Goal: Task Accomplishment & Management: Manage account settings

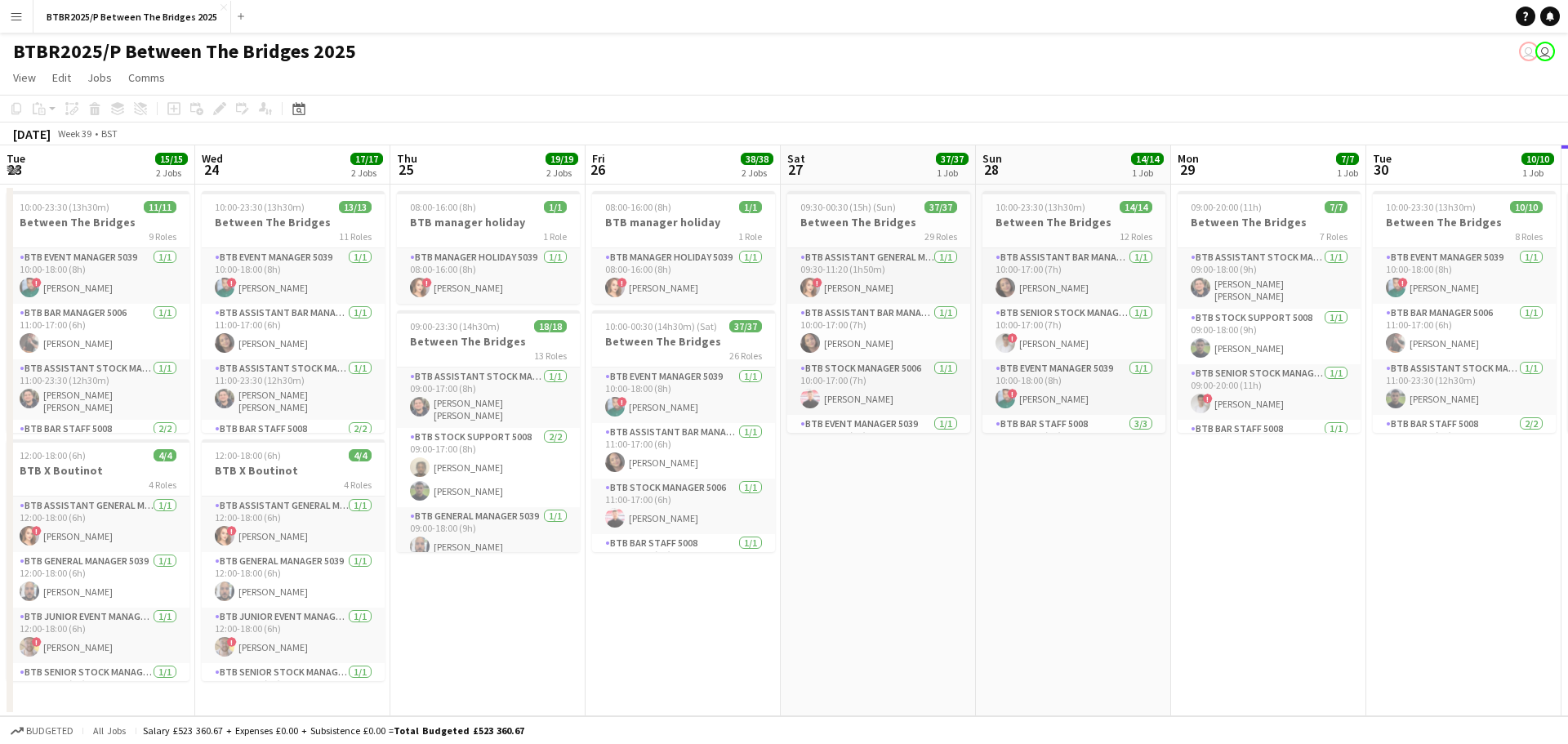
scroll to position [0, 502]
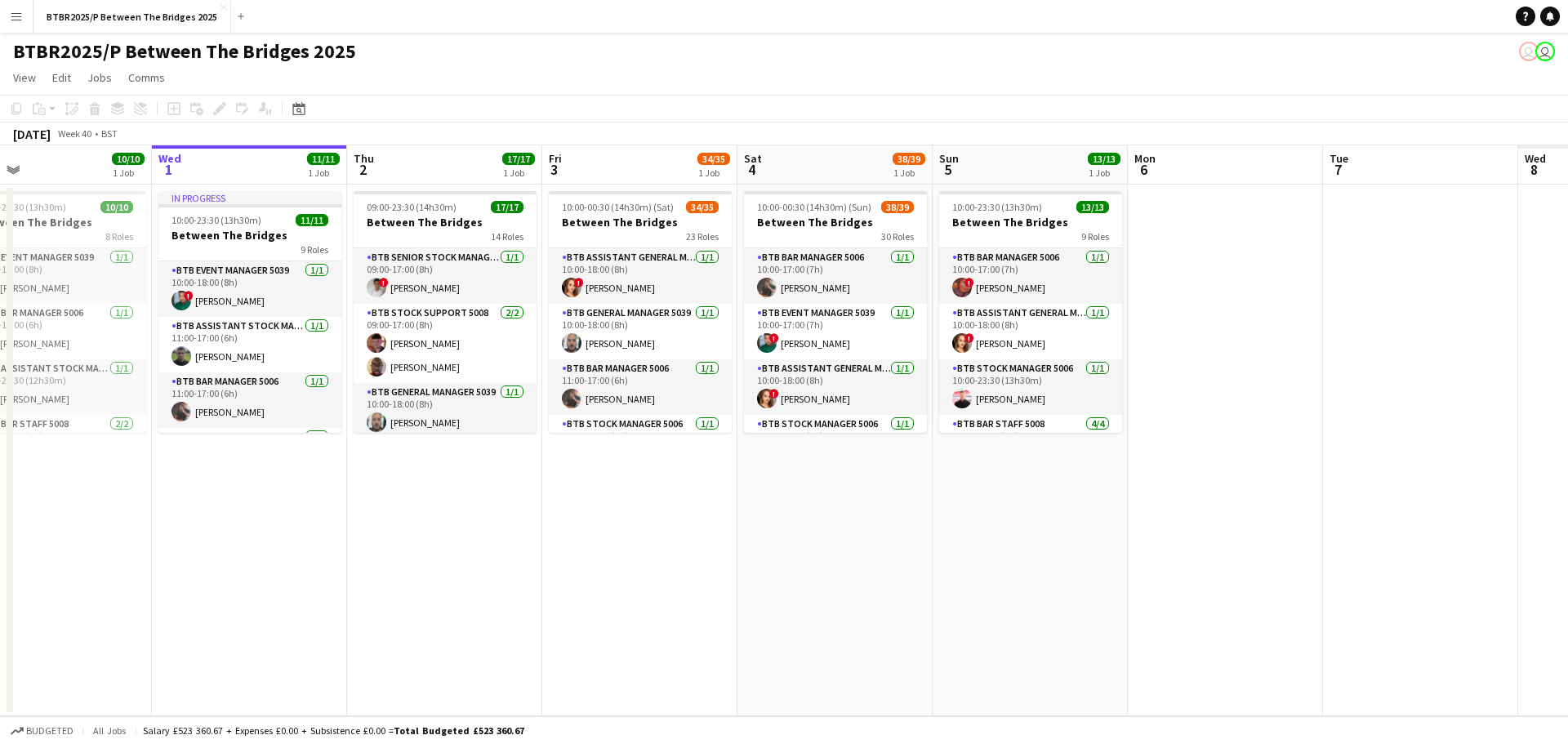
drag, startPoint x: 1181, startPoint y: 470, endPoint x: 273, endPoint y: 580, distance: 914.6
click at [273, 580] on app-calendar-viewport "Sat 27 37/37 1 Job Sun 28 14/14 1 Job Mon 29 7/7 1 Job Tue 30 10/10 1 Job Wed 1…" at bounding box center [784, 430] width 1568 height 571
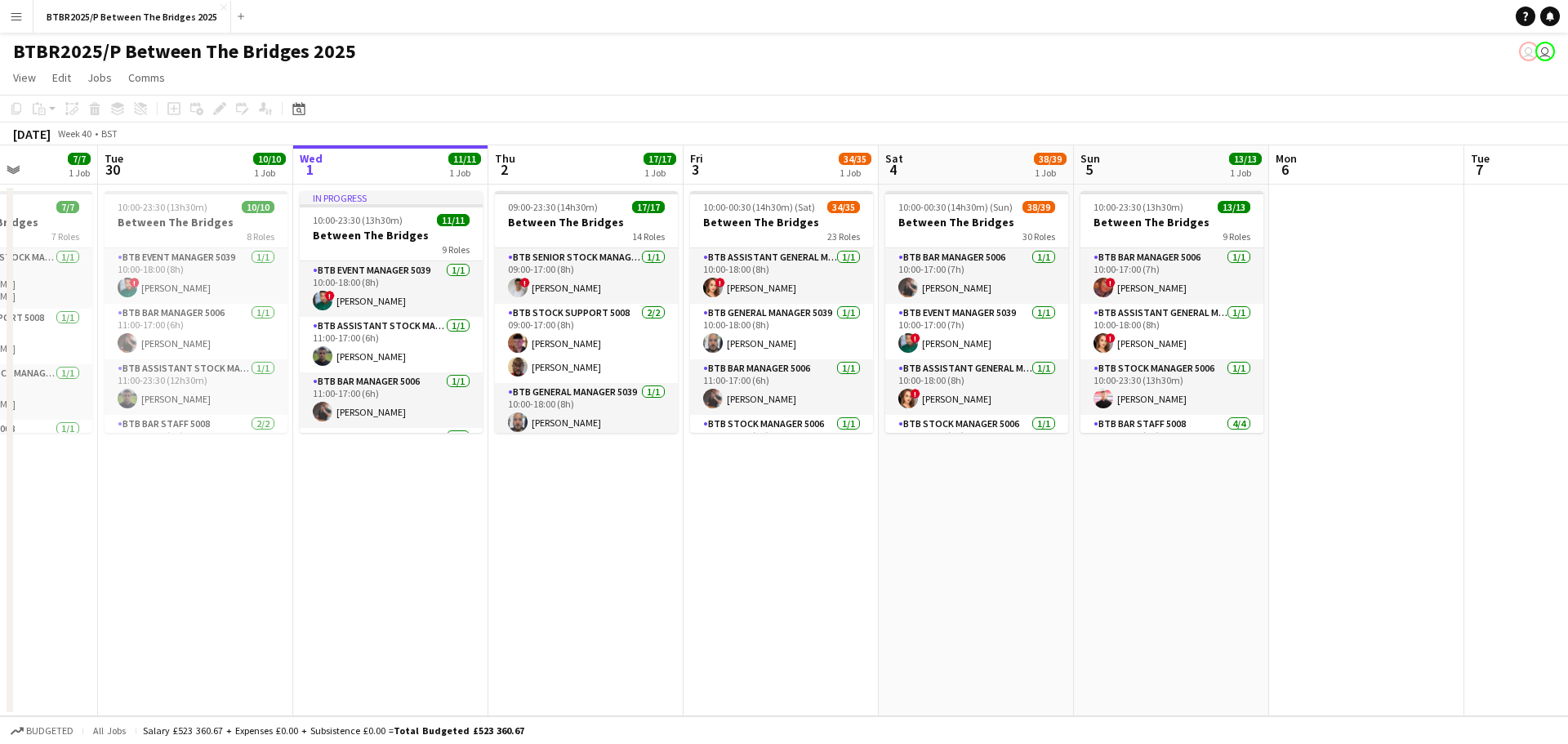
scroll to position [0, 483]
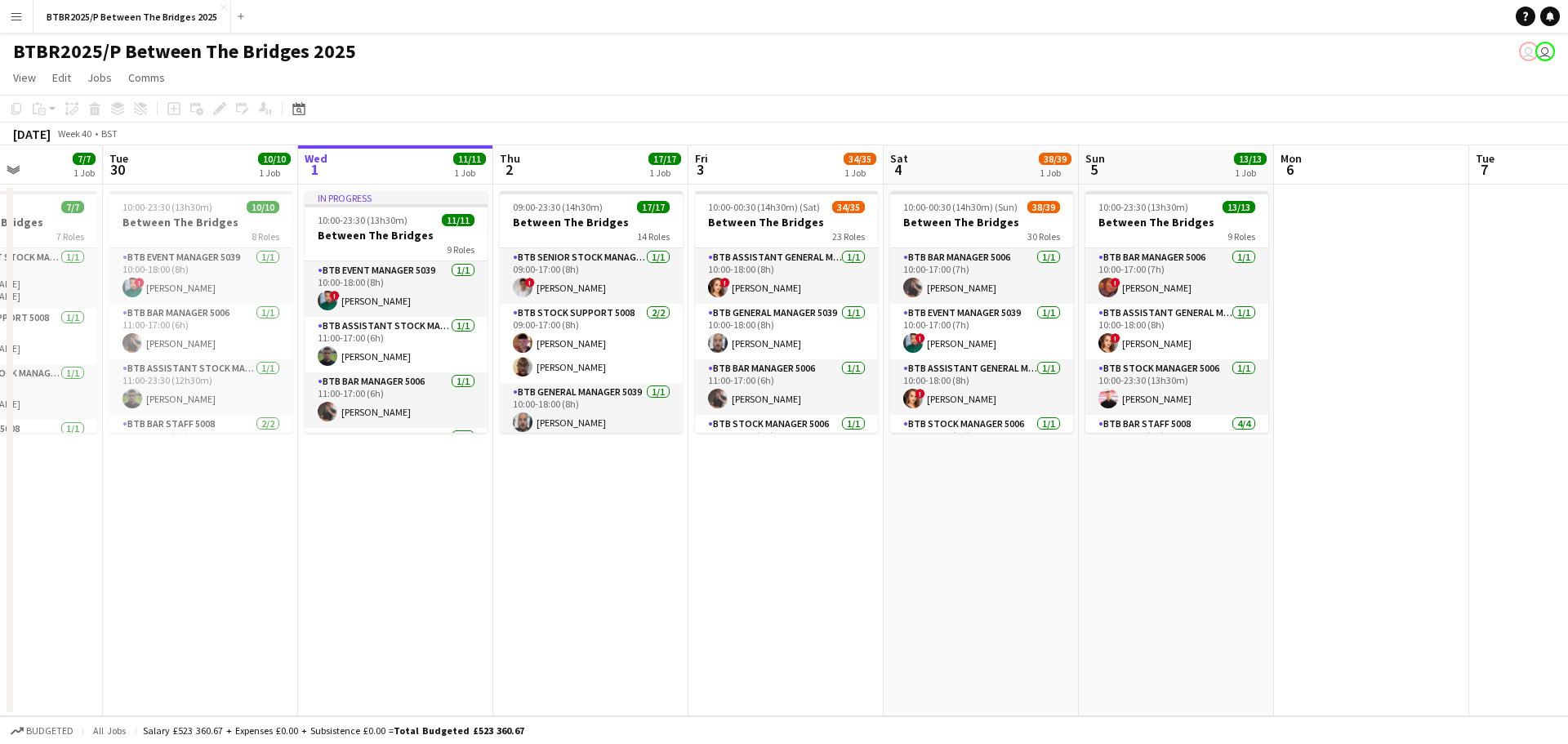
drag, startPoint x: 719, startPoint y: 568, endPoint x: 482, endPoint y: 540, distance: 238.6
click at [475, 583] on app-calendar-viewport "Sat 27 37/37 1 Job Sun 28 14/14 1 Job Mon 29 7/7 1 Job Tue 30 10/10 1 Job Wed 1…" at bounding box center [784, 430] width 1568 height 571
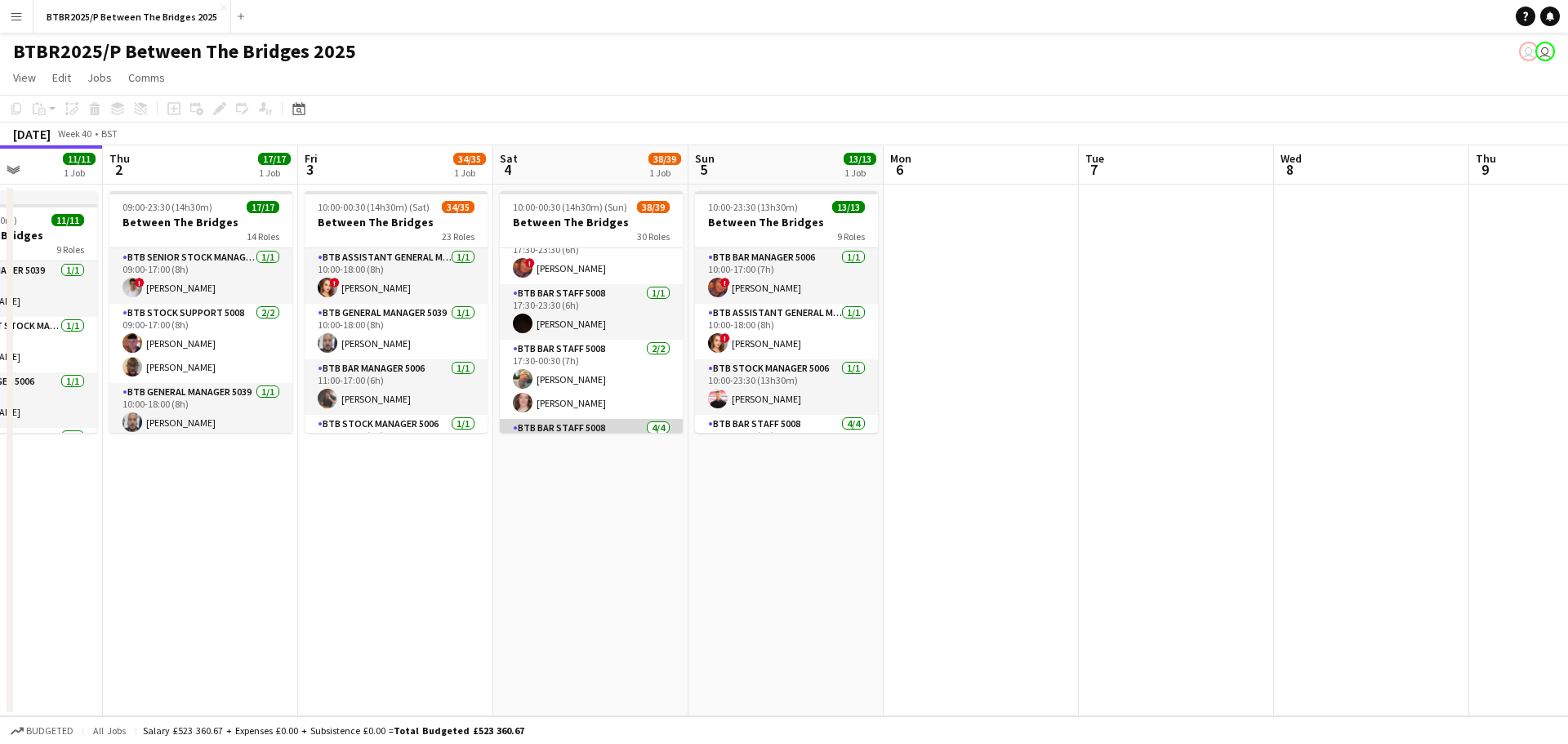
scroll to position [1694, 0]
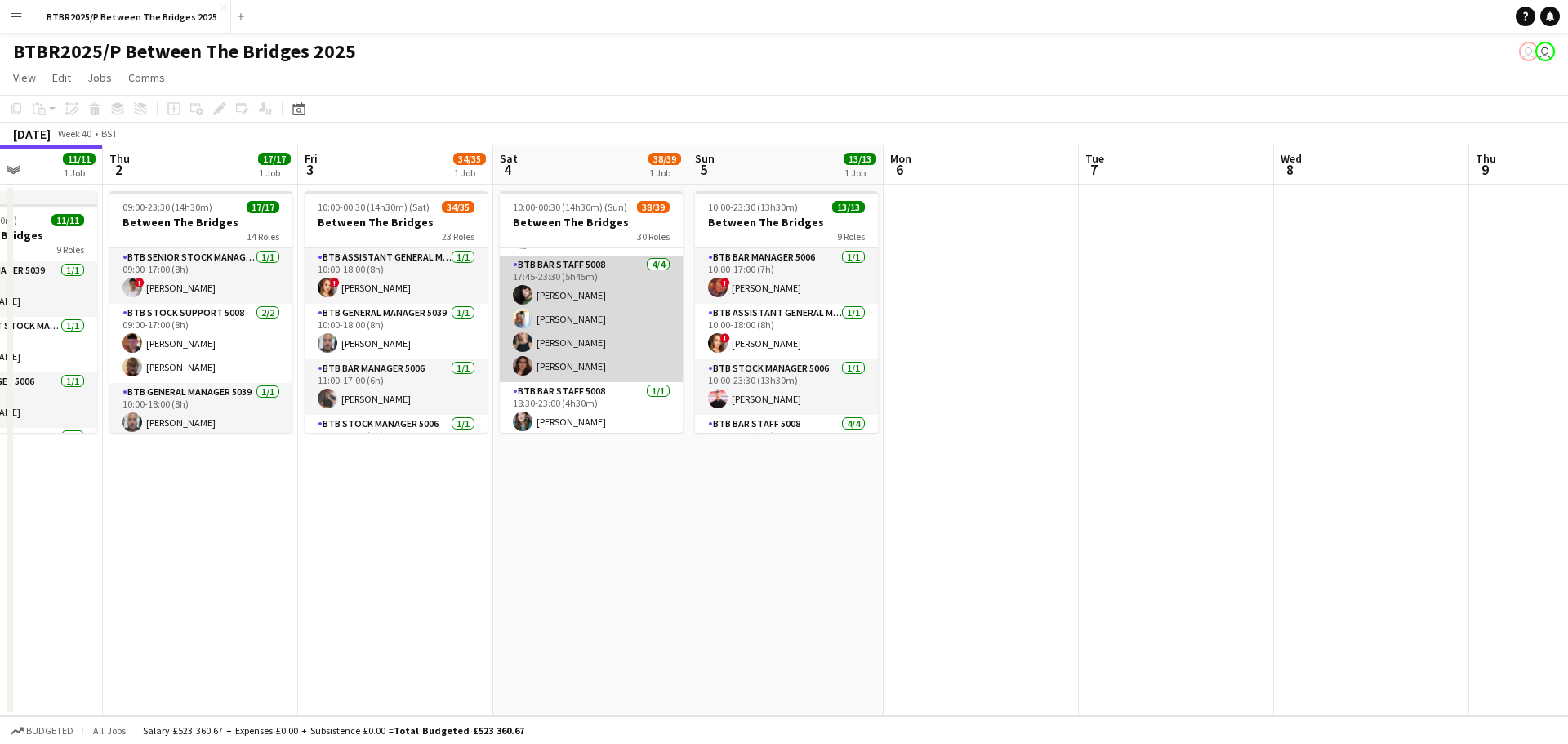
click at [595, 302] on app-card-role "BTB Bar Staff 5008 [DATE] 17:45-23:30 (5h45m) [PERSON_NAME] [PERSON_NAME] [PERS…" at bounding box center [591, 319] width 183 height 127
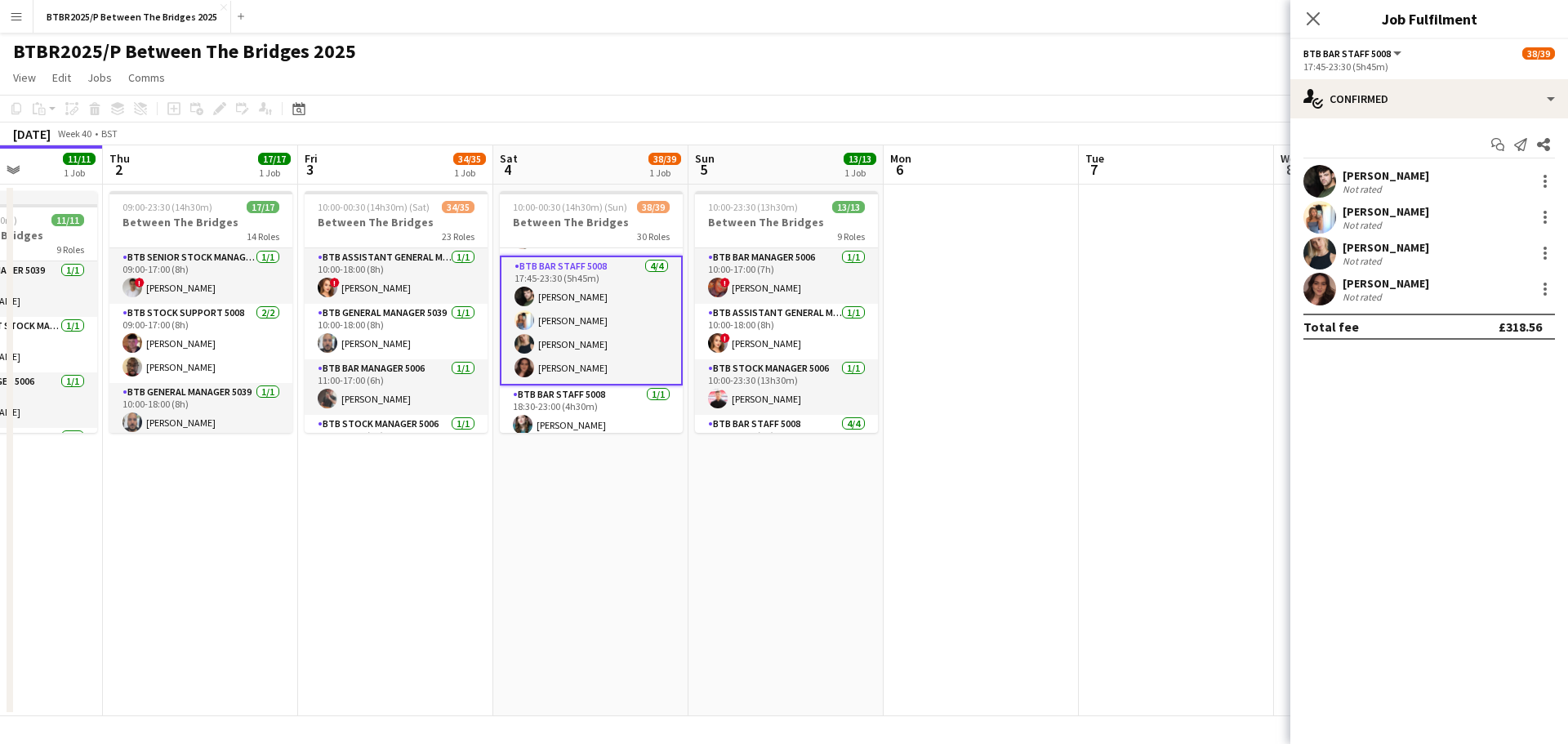
click at [1547, 242] on div "[PERSON_NAME] Not rated" at bounding box center [1430, 253] width 278 height 33
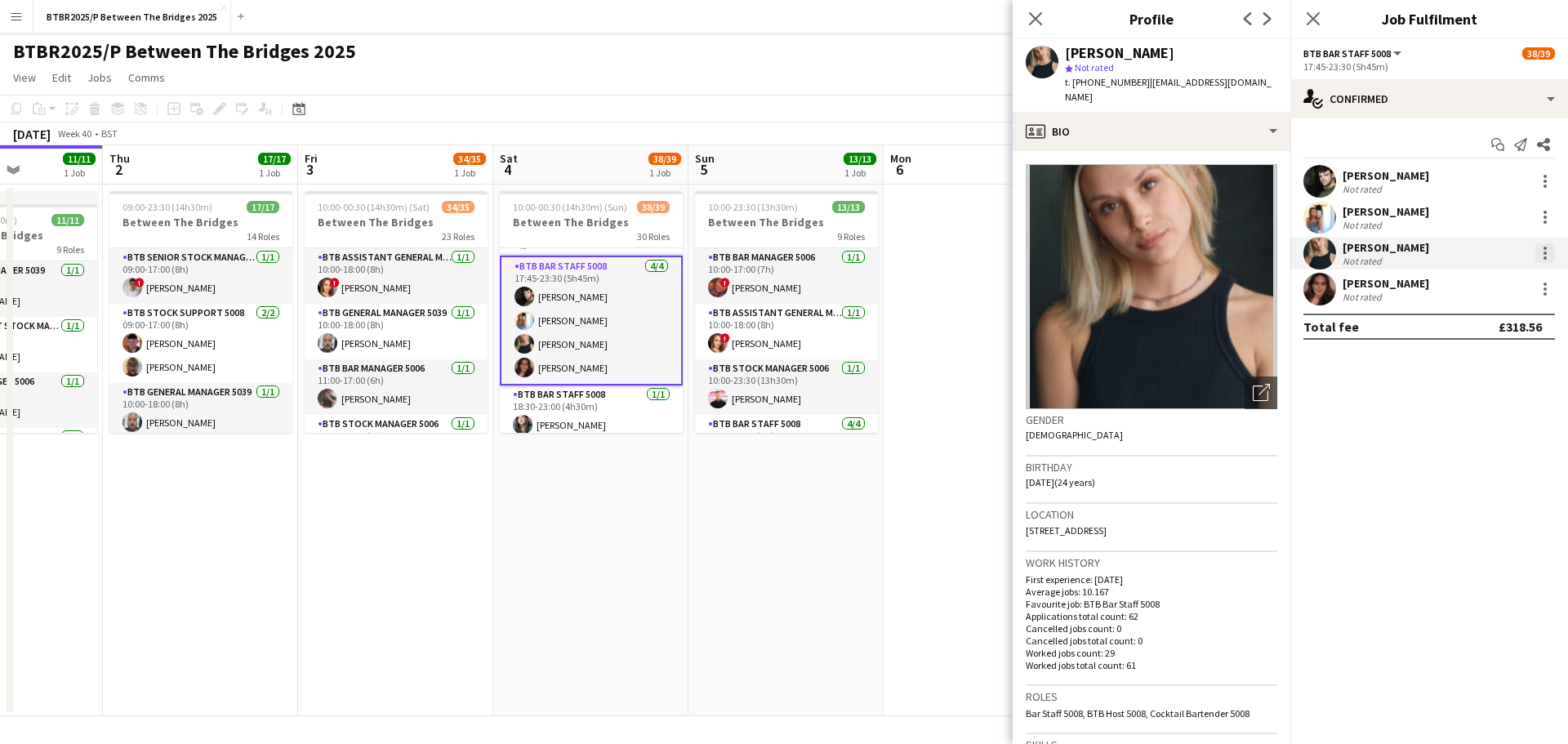
click at [1541, 252] on div at bounding box center [1546, 253] width 20 height 20
click at [1480, 440] on span "Remove" at bounding box center [1465, 439] width 49 height 14
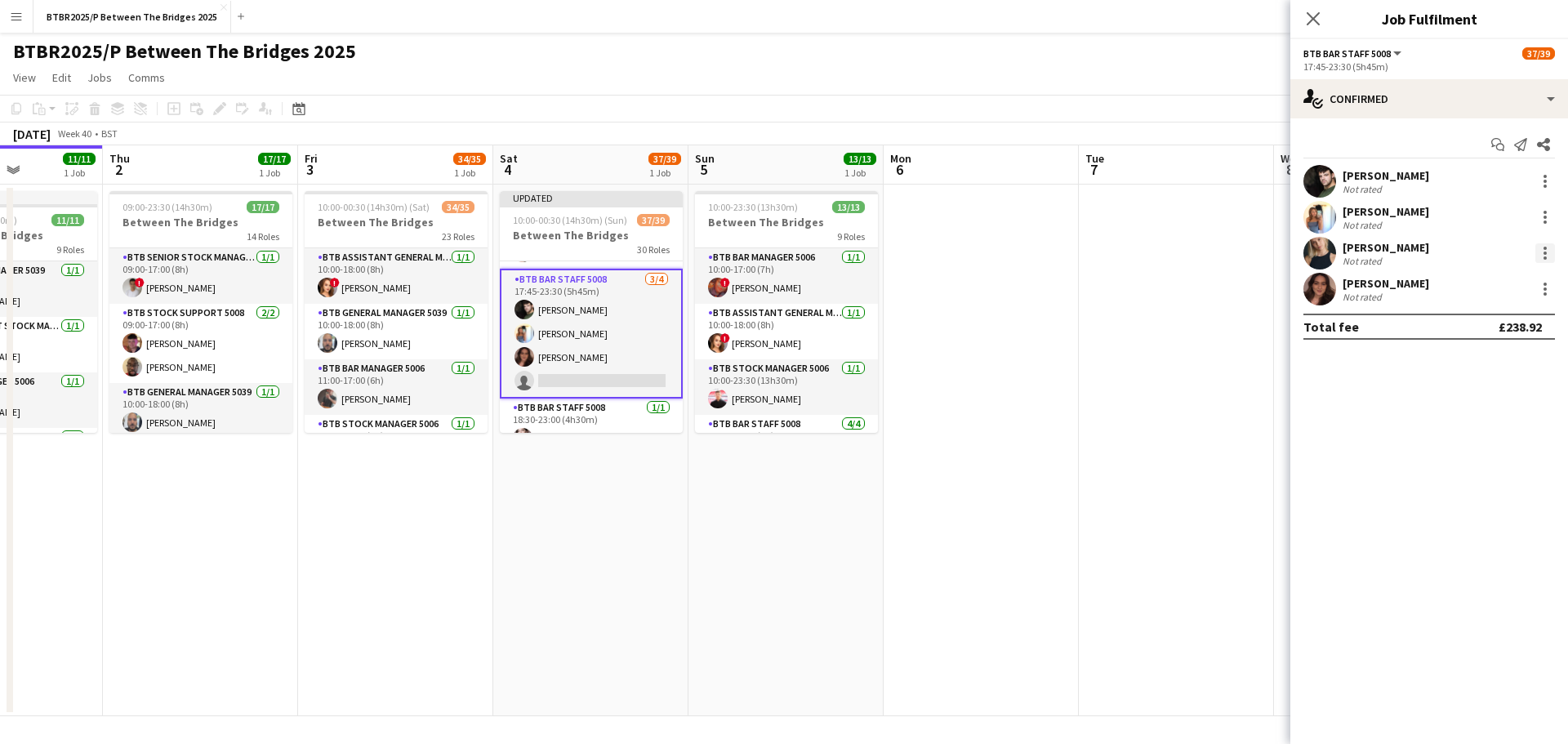
click at [1544, 252] on div at bounding box center [1546, 253] width 3 height 3
click at [1472, 447] on span "Remove" at bounding box center [1491, 440] width 101 height 15
click at [1410, 290] on input at bounding box center [1438, 289] width 190 height 20
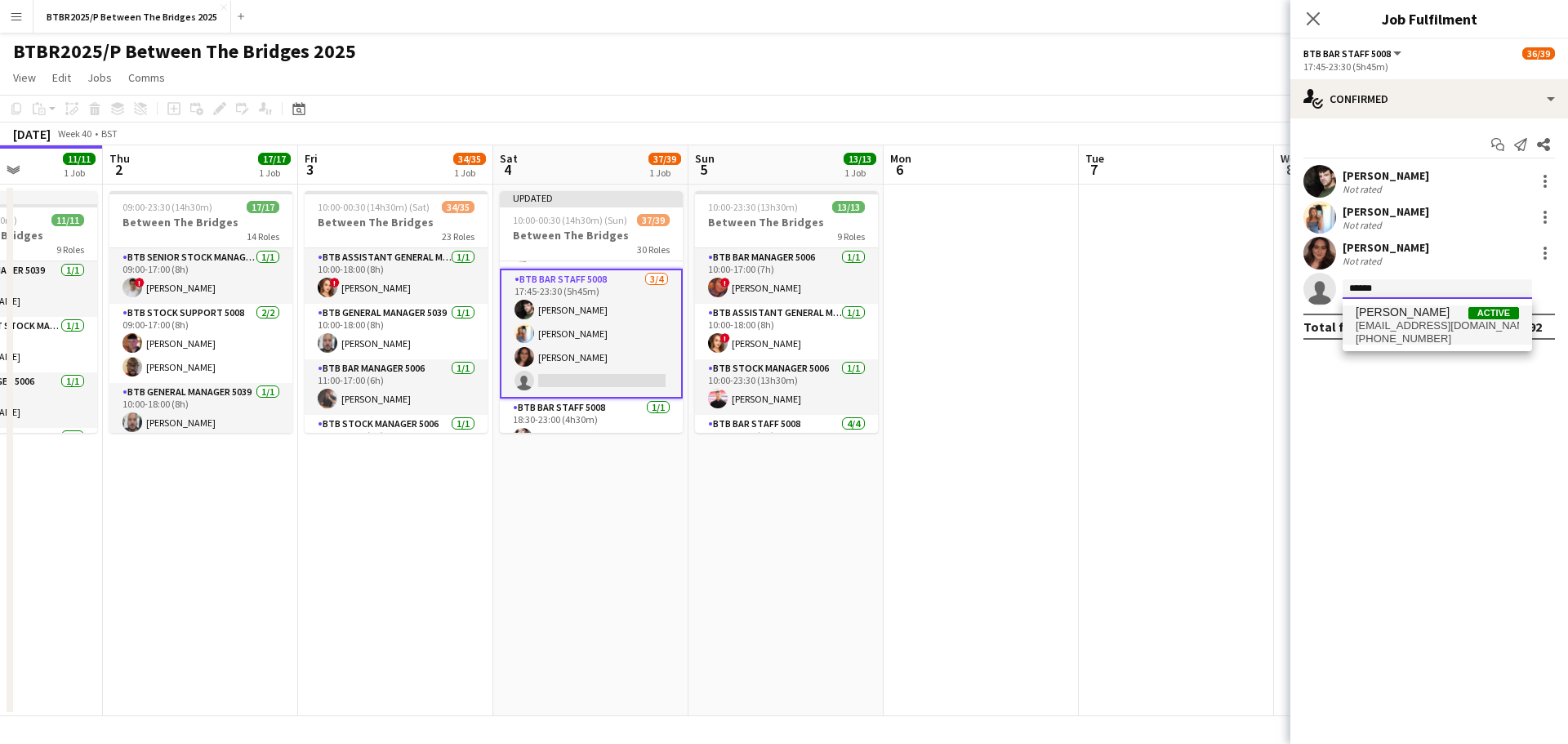
type input "******"
click at [1411, 321] on span "[EMAIL_ADDRESS][DOMAIN_NAME]" at bounding box center [1438, 325] width 163 height 13
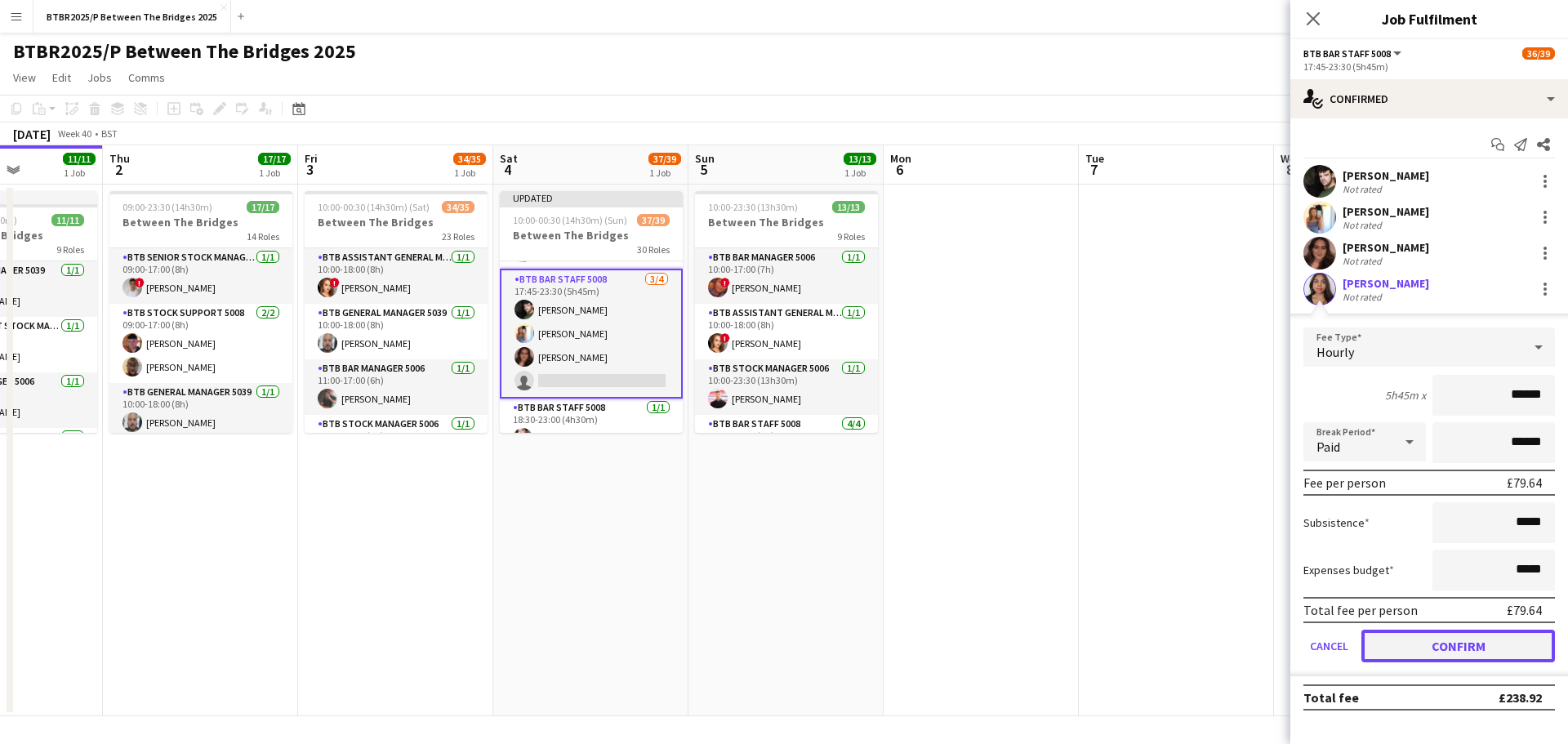
click at [1408, 651] on button "Confirm" at bounding box center [1458, 646] width 194 height 33
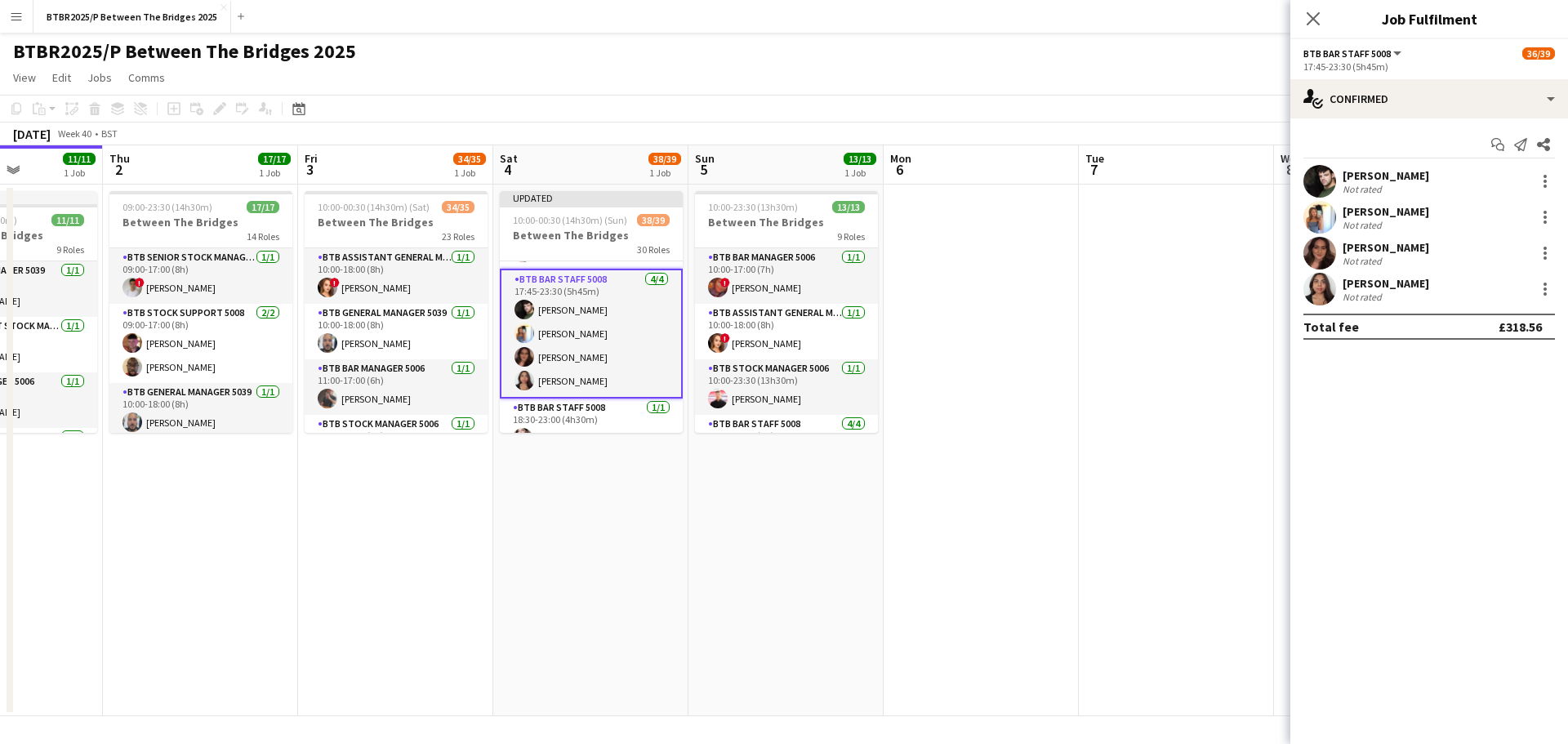
click at [1050, 57] on div "BTBR2025/P Between The Bridges 2025 user user" at bounding box center [784, 49] width 1568 height 31
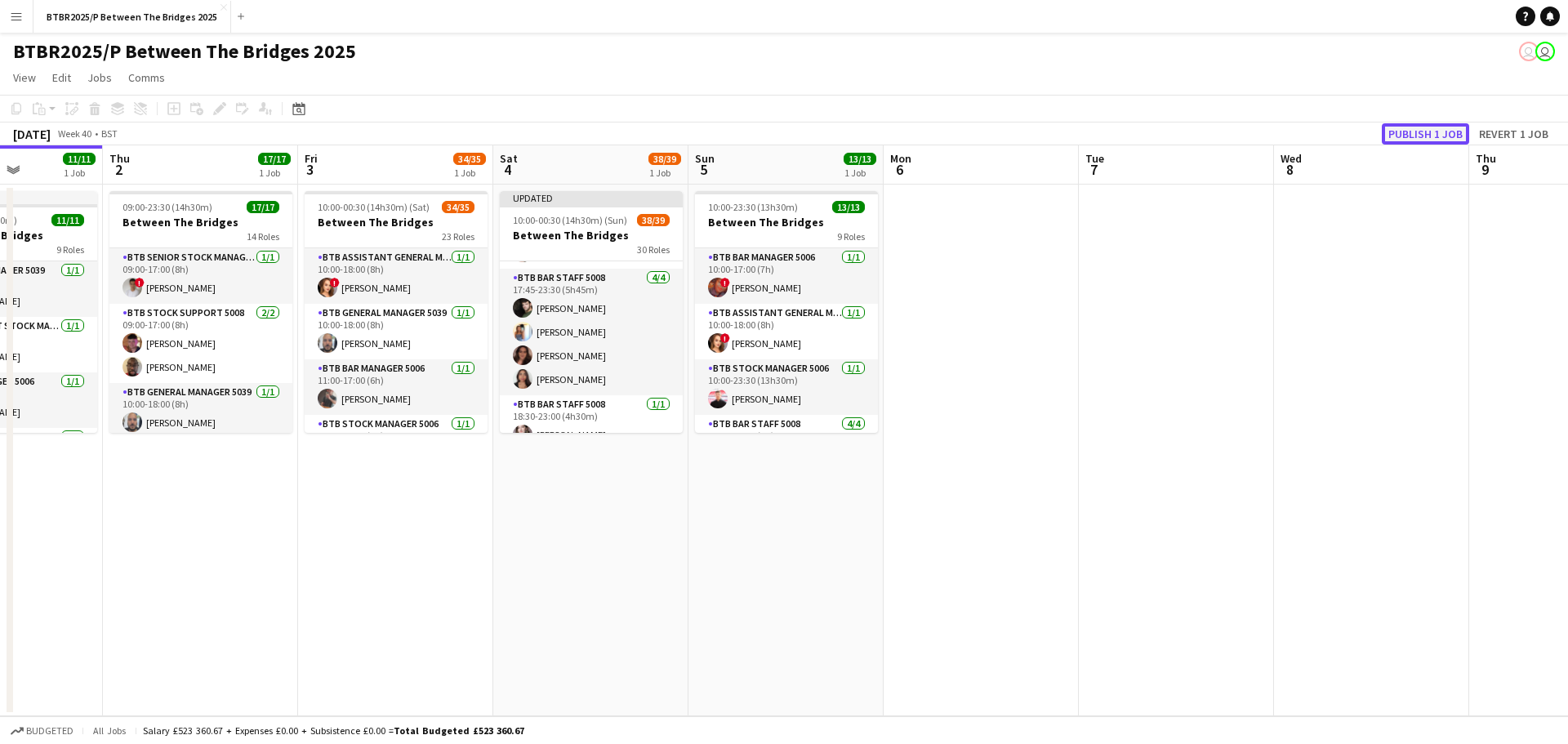
click at [1411, 133] on button "Publish 1 job" at bounding box center [1426, 134] width 87 height 21
